Goal: Task Accomplishment & Management: Complete application form

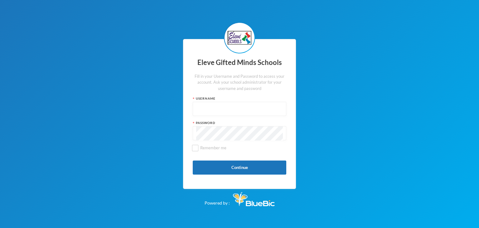
click at [206, 108] on input "text" at bounding box center [239, 109] width 87 height 14
type input "Admin"
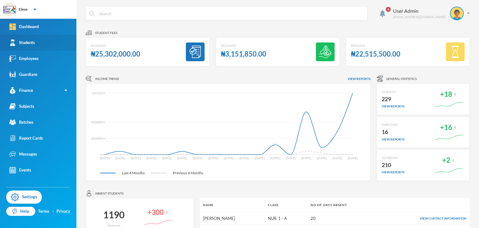
click at [29, 44] on div "Students" at bounding box center [22, 42] width 26 height 7
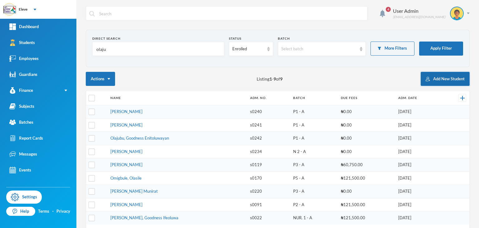
click at [438, 79] on button "Add New Student" at bounding box center [445, 79] width 49 height 14
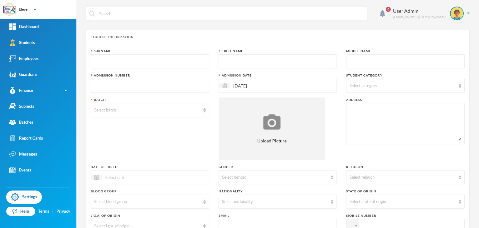
click at [124, 62] on input "text" at bounding box center [150, 62] width 112 height 14
type input "Ajayi"
click at [243, 65] on input "text" at bounding box center [278, 62] width 112 height 14
type input "o"
type input "Omoboroji"
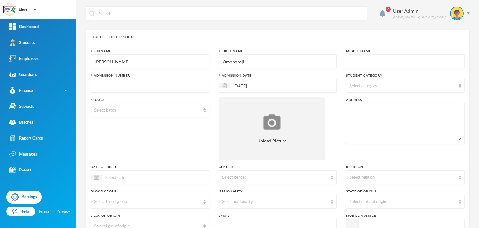
click at [380, 64] on input "text" at bounding box center [406, 62] width 112 height 14
type input "Duke"
click at [155, 85] on input "text" at bounding box center [150, 86] width 112 height 14
type input "S0246"
click at [369, 88] on div "Select category" at bounding box center [403, 86] width 106 height 6
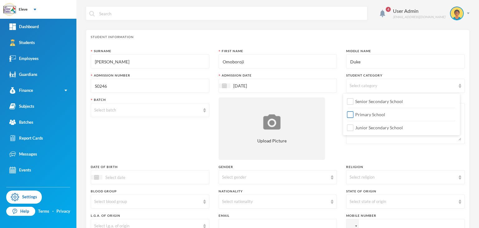
click at [374, 116] on span "Primary School" at bounding box center [370, 114] width 35 height 5
click at [354, 116] on input "Primary School" at bounding box center [350, 114] width 7 height 7
checkbox input "true"
click at [129, 175] on input at bounding box center [128, 176] width 52 height 7
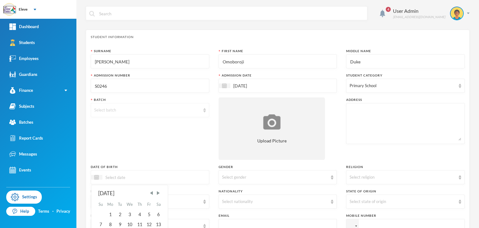
click at [171, 112] on div "Select batch" at bounding box center [147, 110] width 106 height 6
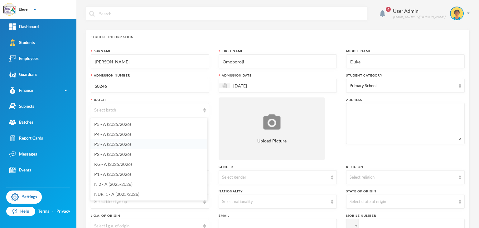
click at [114, 142] on span "P3 - A (2025/2026)" at bounding box center [112, 143] width 37 height 5
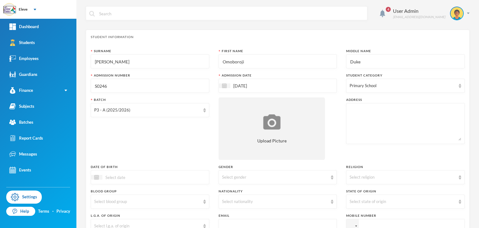
click at [364, 112] on textarea at bounding box center [406, 123] width 112 height 34
type textarea "b"
type textarea "Block 1, Adedire close Iluromu Quaters Ile Ife"
click at [136, 171] on div at bounding box center [150, 177] width 118 height 14
click at [150, 194] on span "Previous Month" at bounding box center [152, 193] width 6 height 6
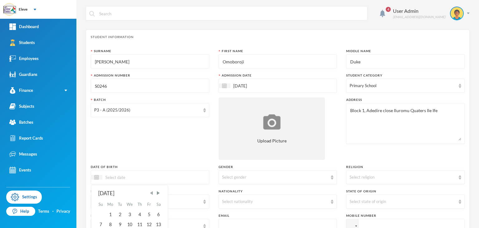
click at [150, 194] on span "Previous Month" at bounding box center [152, 193] width 6 height 6
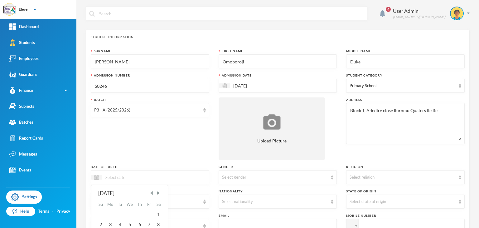
click at [150, 194] on span "Previous Month" at bounding box center [152, 193] width 6 height 6
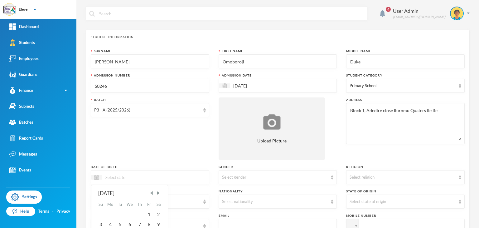
click at [150, 194] on span "Previous Month" at bounding box center [152, 193] width 6 height 6
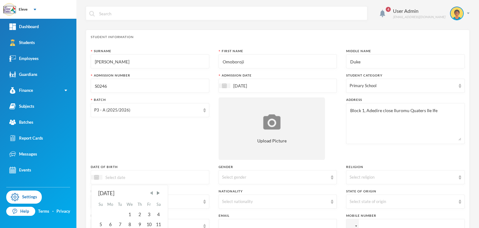
click at [150, 194] on span "Previous Month" at bounding box center [152, 193] width 6 height 6
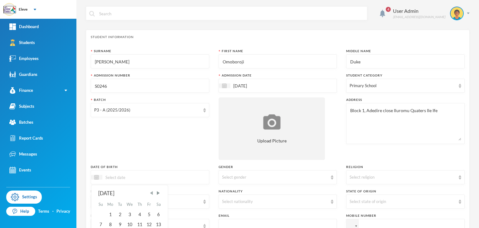
click at [150, 194] on span "Previous Month" at bounding box center [152, 193] width 6 height 6
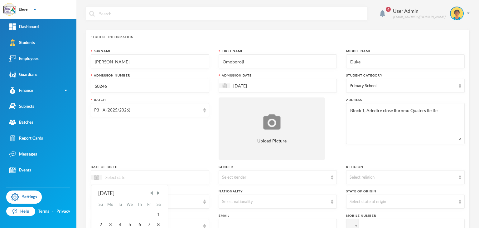
click at [150, 194] on span "Previous Month" at bounding box center [152, 193] width 6 height 6
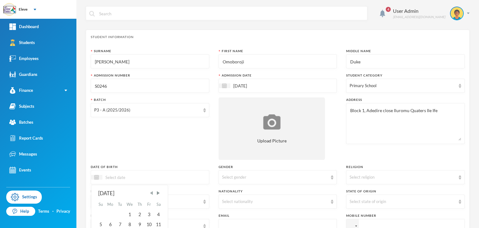
click at [150, 194] on span "Previous Month" at bounding box center [152, 193] width 6 height 6
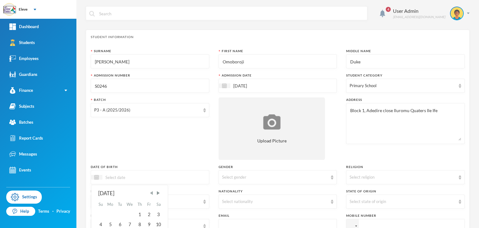
click at [150, 194] on span "Previous Month" at bounding box center [152, 193] width 6 height 6
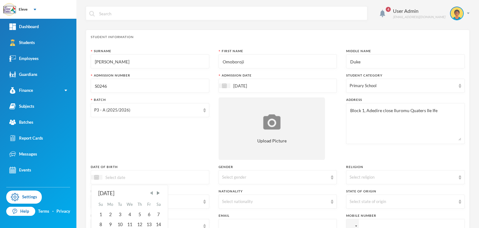
click at [150, 194] on span "Previous Month" at bounding box center [152, 193] width 6 height 6
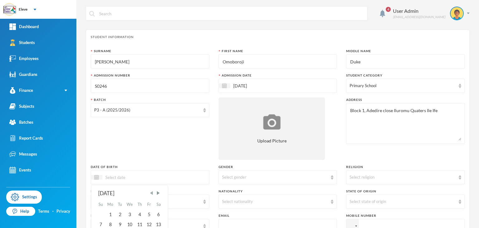
click at [150, 194] on span "Previous Month" at bounding box center [152, 193] width 6 height 6
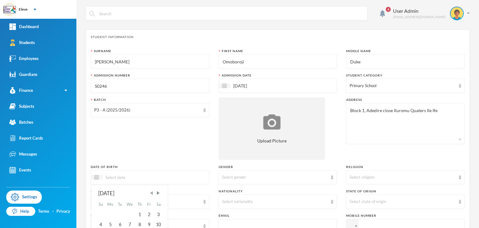
click at [150, 194] on span "Previous Month" at bounding box center [152, 193] width 6 height 6
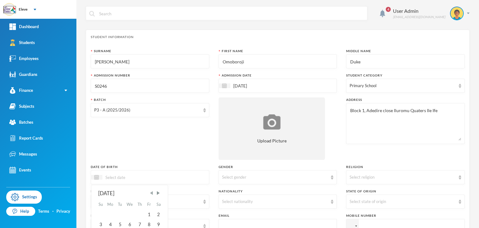
click at [150, 194] on span "Previous Month" at bounding box center [152, 193] width 6 height 6
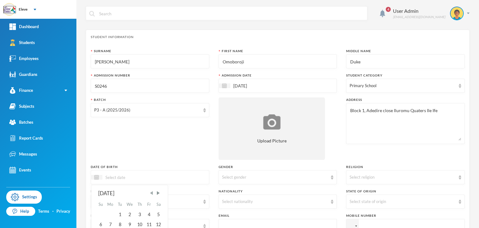
click at [150, 194] on span "Previous Month" at bounding box center [152, 193] width 6 height 6
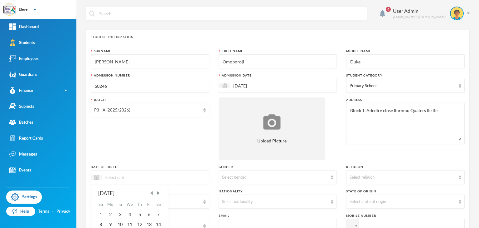
click at [150, 194] on span "Previous Month" at bounding box center [152, 193] width 6 height 6
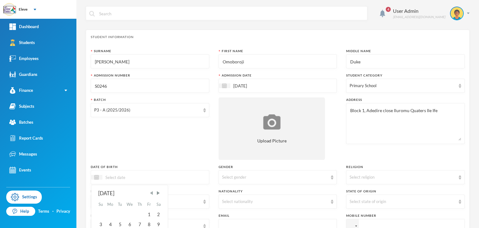
click at [150, 194] on span "Previous Month" at bounding box center [152, 193] width 6 height 6
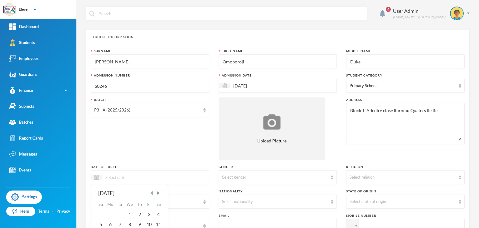
click at [150, 194] on span "Previous Month" at bounding box center [152, 193] width 6 height 6
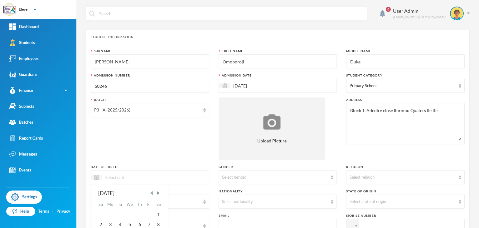
click at [150, 194] on span "Previous Month" at bounding box center [152, 193] width 6 height 6
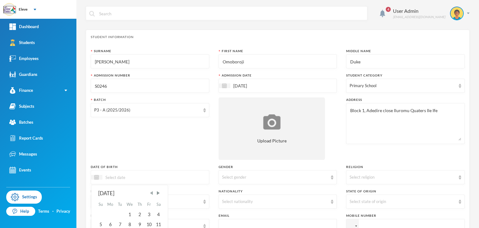
click at [150, 194] on span "Previous Month" at bounding box center [152, 193] width 6 height 6
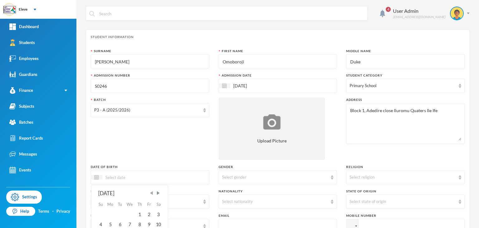
click at [150, 194] on span "Previous Month" at bounding box center [152, 193] width 6 height 6
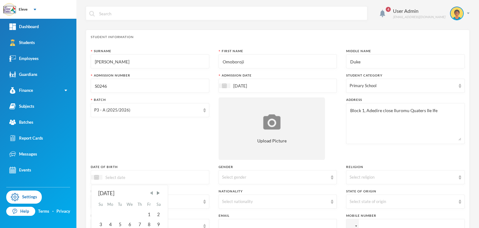
click at [150, 194] on span "Previous Month" at bounding box center [152, 193] width 6 height 6
type input "1"
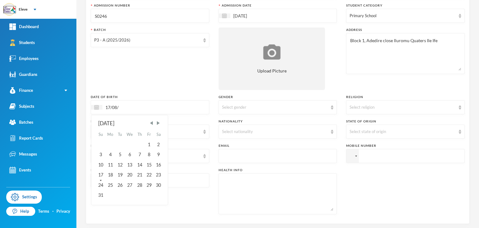
scroll to position [65, 0]
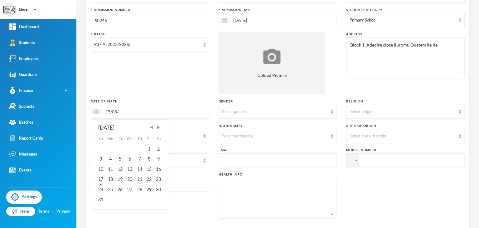
type input "17/08/"
click at [150, 126] on span "Previous Month" at bounding box center [152, 127] width 6 height 6
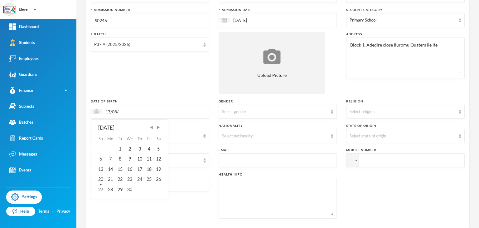
click at [150, 126] on span "Previous Month" at bounding box center [152, 127] width 6 height 6
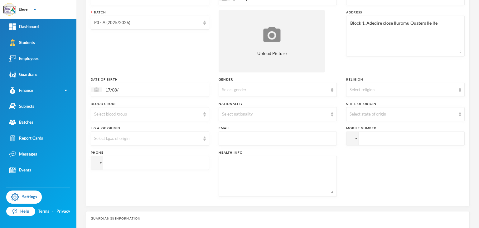
click at [152, 116] on div "Surname Ajayi First Name Omoboroji Middle Name Duke Admission Number S0246 Admi…" at bounding box center [278, 81] width 374 height 240
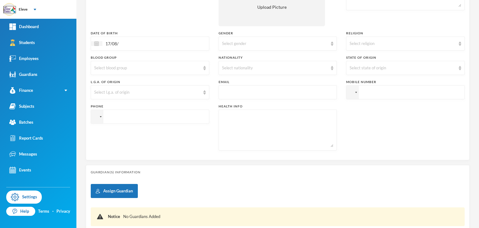
scroll to position [185, 0]
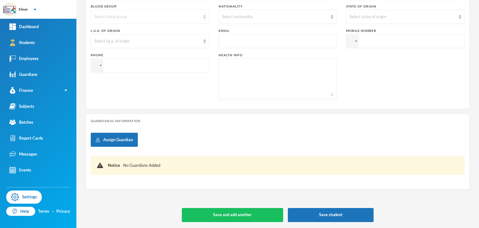
click at [165, 17] on div "Select blood group" at bounding box center [147, 17] width 106 height 6
click at [96, 93] on span "O+" at bounding box center [97, 90] width 6 height 5
click at [239, 17] on div "Select nationality" at bounding box center [275, 17] width 106 height 6
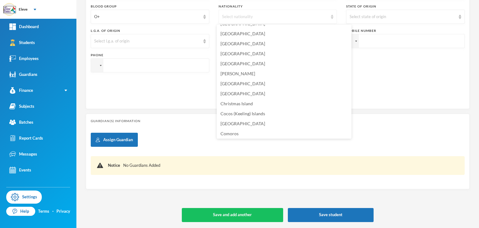
scroll to position [436, 0]
click at [331, 17] on img at bounding box center [332, 17] width 2 height 4
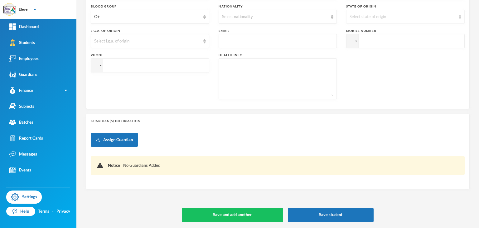
click at [374, 14] on div "Select state of origin" at bounding box center [403, 17] width 106 height 6
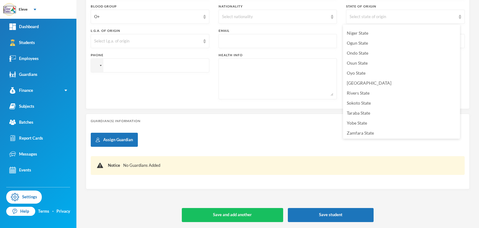
scroll to position [258, 0]
click at [352, 61] on span "Osun State" at bounding box center [357, 62] width 21 height 5
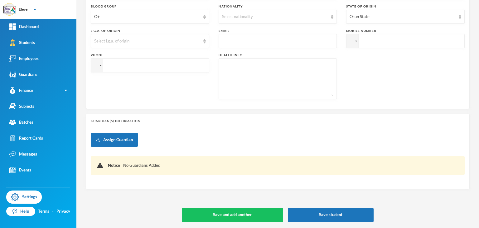
scroll to position [1, 0]
click at [392, 42] on input "tel" at bounding box center [405, 41] width 118 height 14
type input "+2348032639558"
click at [142, 70] on input "tel" at bounding box center [150, 65] width 118 height 14
type input "+2348032683394"
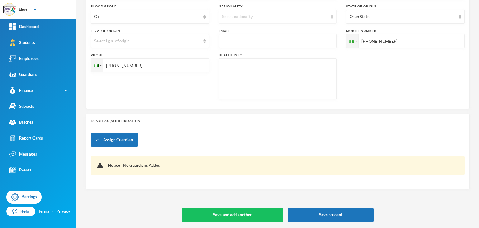
click at [331, 17] on img at bounding box center [332, 17] width 2 height 4
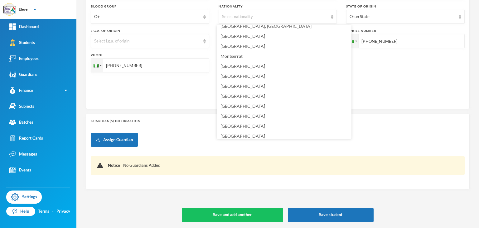
scroll to position [1531, 0]
click at [232, 85] on span "Nigeria" at bounding box center [242, 86] width 45 height 5
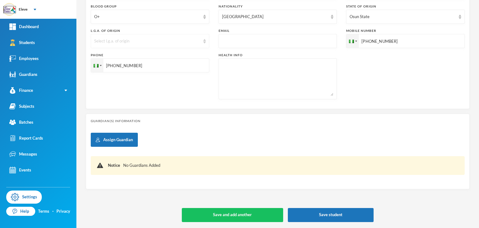
click at [150, 44] on div "Select l.g.a. of origin" at bounding box center [147, 41] width 106 height 6
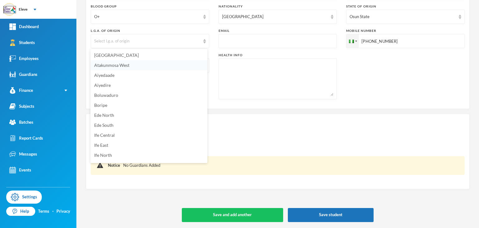
click at [145, 66] on li "Atakunmosa West" at bounding box center [148, 65] width 117 height 10
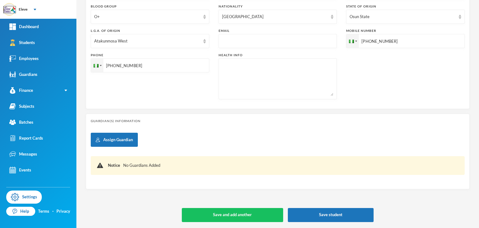
scroll to position [0, 0]
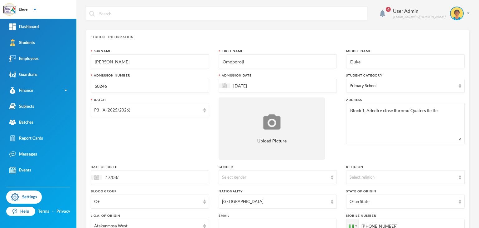
click at [125, 181] on div "17/08/" at bounding box center [150, 177] width 118 height 14
type input "1"
click at [156, 192] on span "Next Month" at bounding box center [158, 193] width 6 height 6
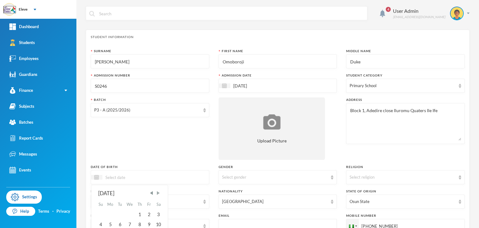
click at [156, 192] on span "Next Month" at bounding box center [158, 193] width 6 height 6
click at [413, 182] on div "Select religion" at bounding box center [405, 177] width 118 height 14
click at [357, 191] on span "Christianity" at bounding box center [371, 190] width 49 height 5
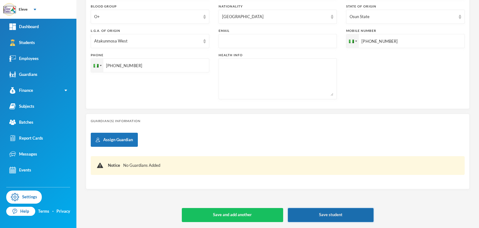
click at [344, 216] on button "Save student" at bounding box center [331, 215] width 86 height 14
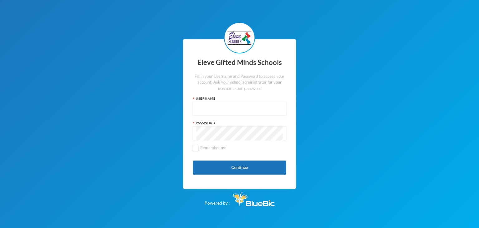
click at [215, 100] on div "Username" at bounding box center [240, 98] width 94 height 5
click at [208, 114] on input "text" at bounding box center [239, 109] width 87 height 14
type input "a"
type input "Admin"
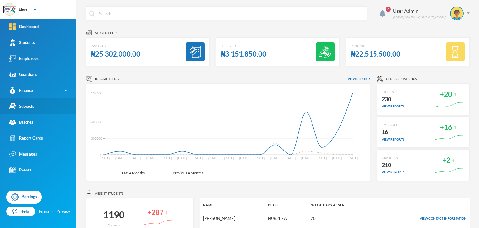
click at [26, 104] on div "Subjects" at bounding box center [21, 106] width 25 height 7
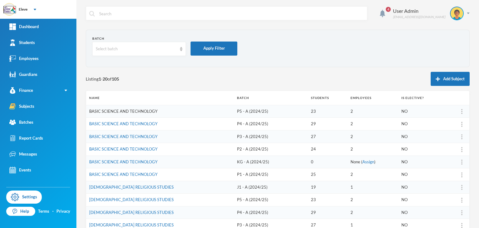
click at [151, 108] on link "BASIC SCIENCE AND TECHNOLOGY" at bounding box center [123, 110] width 68 height 5
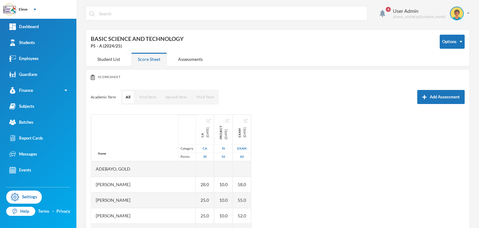
click at [130, 170] on div "Adebayo, Gold" at bounding box center [143, 169] width 104 height 16
click at [121, 172] on div "Adebayo, Gold" at bounding box center [143, 169] width 104 height 16
click at [104, 58] on div "Student List" at bounding box center [109, 58] width 36 height 13
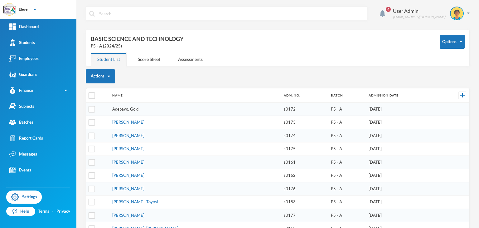
click at [123, 110] on link "Adebayo, Gold" at bounding box center [125, 108] width 26 height 5
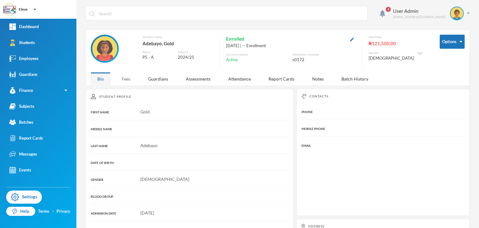
click at [121, 81] on div "Fees" at bounding box center [126, 78] width 22 height 13
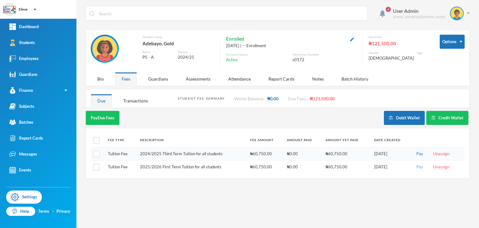
click at [421, 168] on button "Pay" at bounding box center [419, 166] width 11 height 7
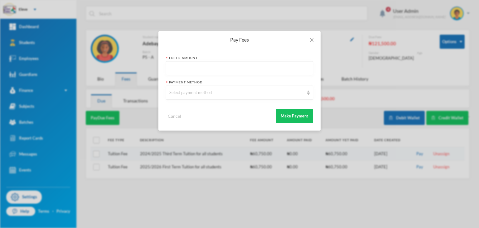
click at [229, 74] on input "text" at bounding box center [239, 68] width 140 height 14
type input "60750"
click at [217, 90] on div "Select payment method" at bounding box center [236, 92] width 135 height 6
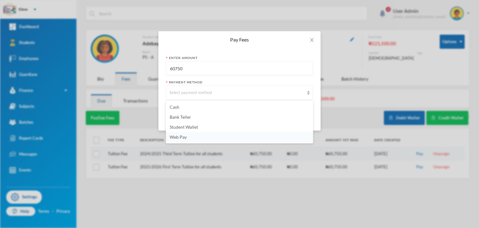
click at [183, 137] on span "Web Pay" at bounding box center [178, 136] width 17 height 5
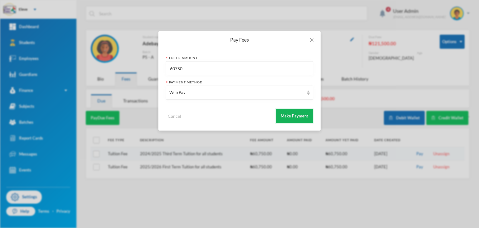
click at [289, 120] on button "Make Payment" at bounding box center [294, 116] width 37 height 14
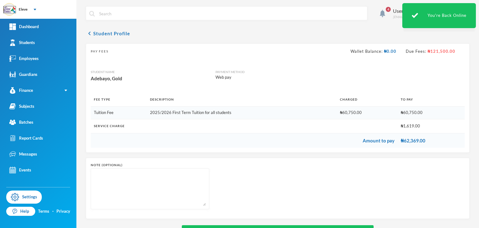
click at [331, 79] on div "Student Name Adebayo, Gold Payment Method Web pay" at bounding box center [278, 74] width 374 height 18
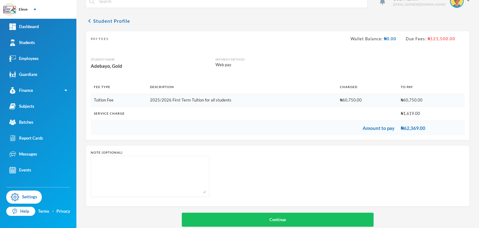
scroll to position [23, 0]
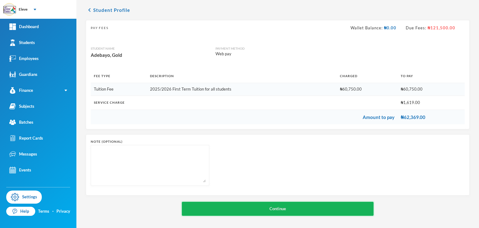
click at [296, 210] on button "Continue" at bounding box center [278, 208] width 192 height 14
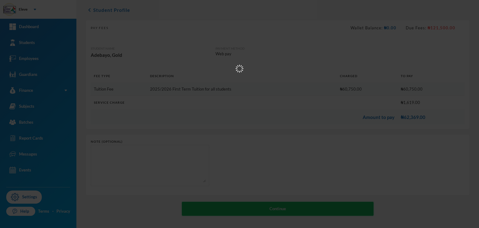
scroll to position [0, 0]
